Goal: Information Seeking & Learning: Learn about a topic

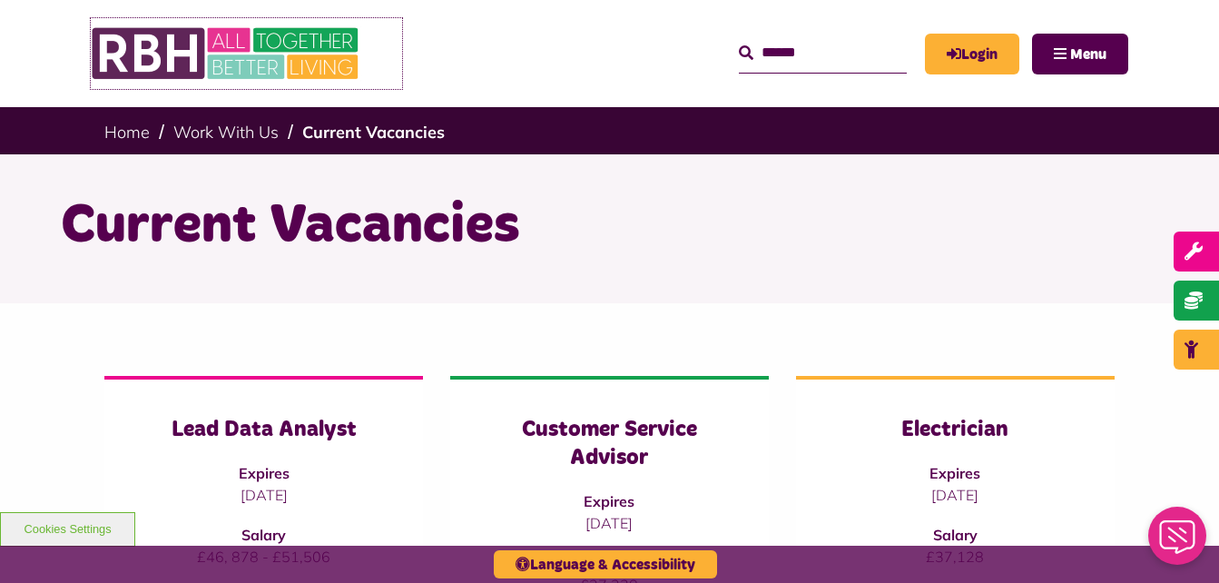
click at [145, 64] on img at bounding box center [227, 53] width 272 height 71
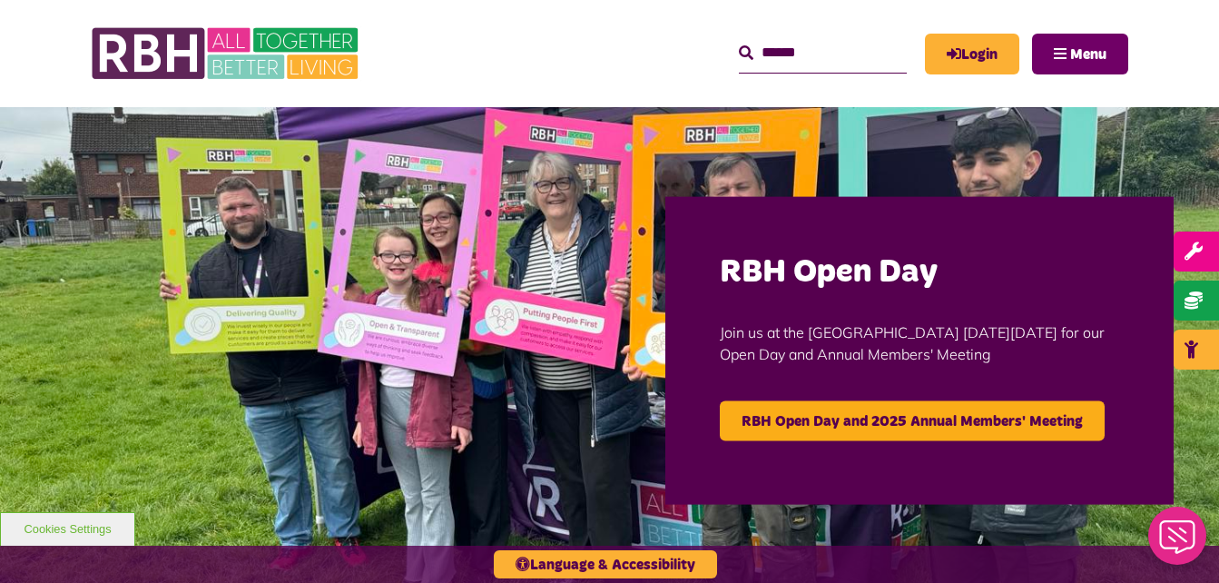
click at [1084, 60] on span "Menu" at bounding box center [1088, 54] width 36 height 15
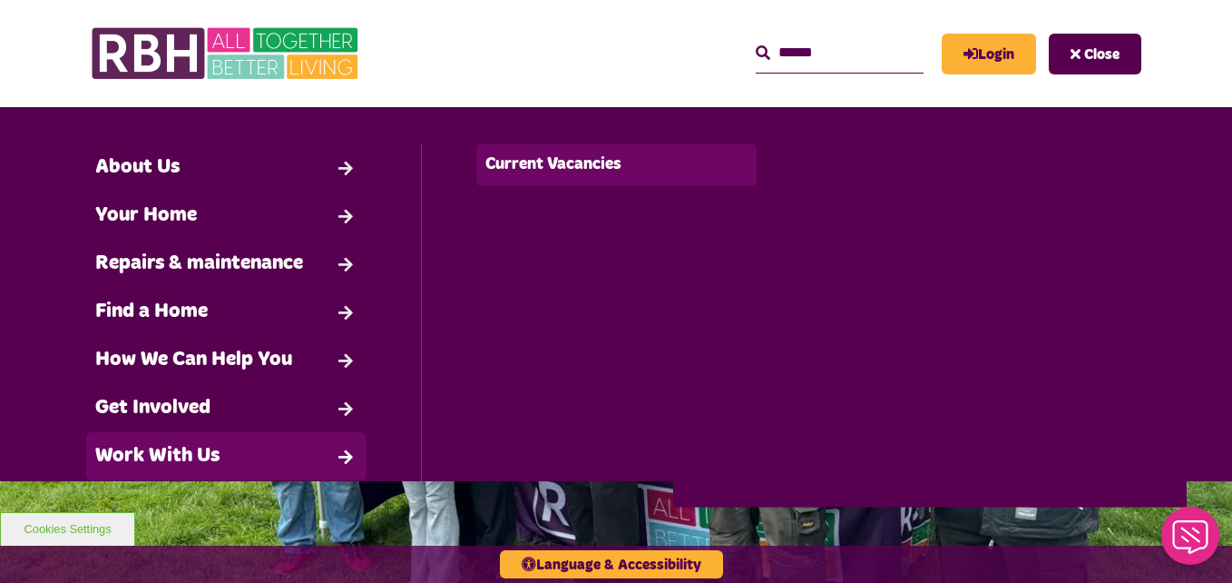
click at [547, 168] on link "Current Vacancies" at bounding box center [615, 164] width 279 height 43
